Goal: Communication & Community: Share content

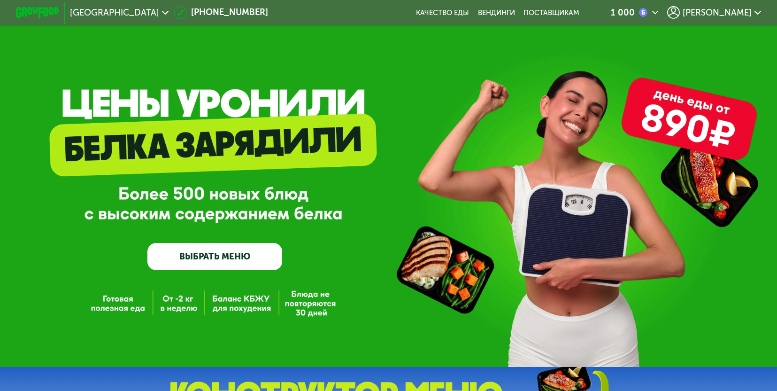
click at [739, 12] on span "[PERSON_NAME]" at bounding box center [717, 12] width 69 height 8
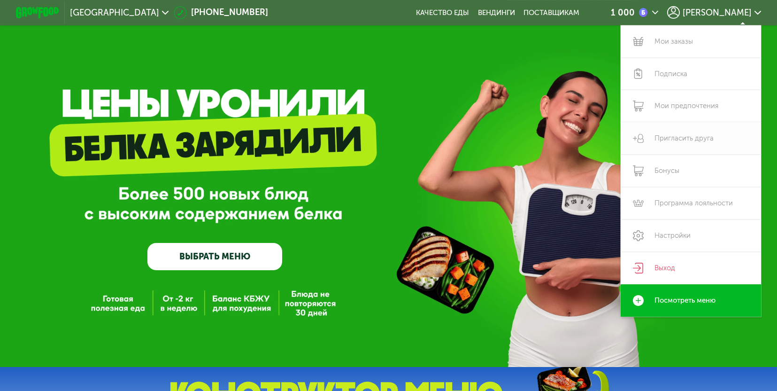
click at [666, 135] on link "Пригласить друга" at bounding box center [691, 138] width 140 height 32
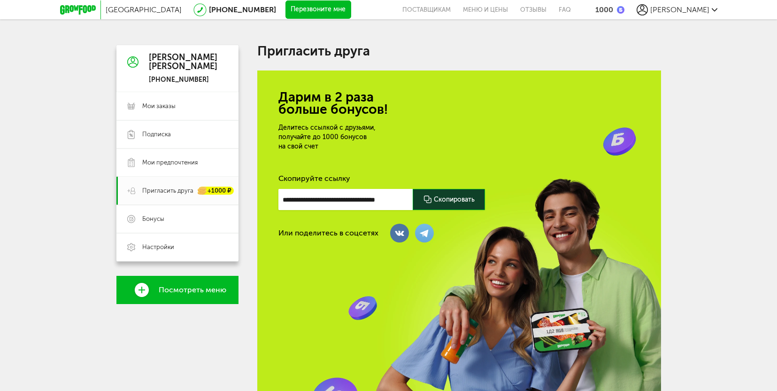
click at [433, 196] on icon at bounding box center [428, 199] width 10 height 10
click at [61, 8] on icon at bounding box center [78, 9] width 36 height 9
